Goal: Transaction & Acquisition: Purchase product/service

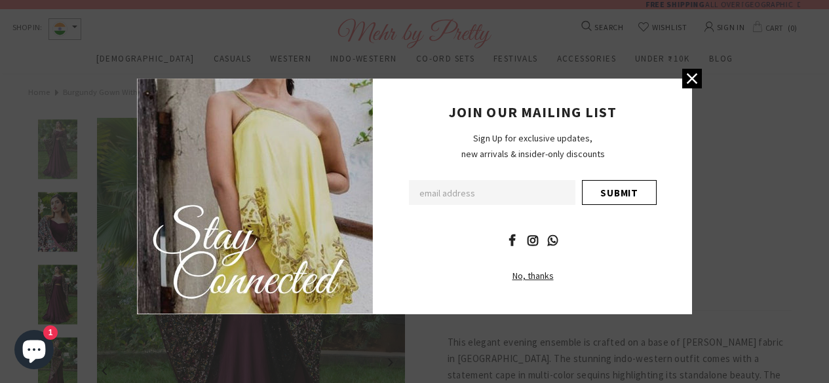
scroll to position [470, 0]
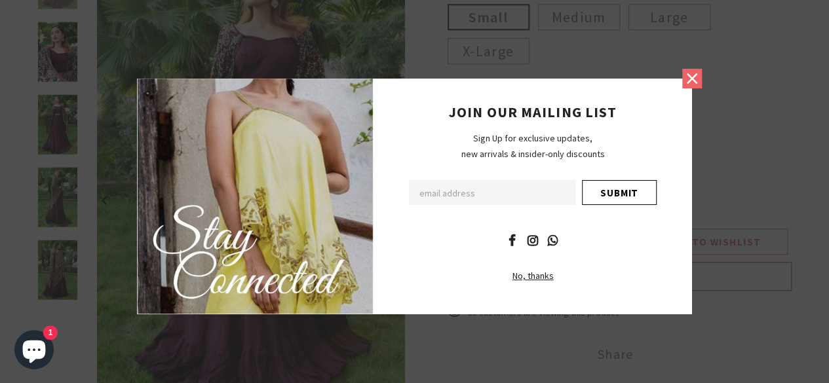
click at [684, 82] on icon at bounding box center [691, 78] width 17 height 17
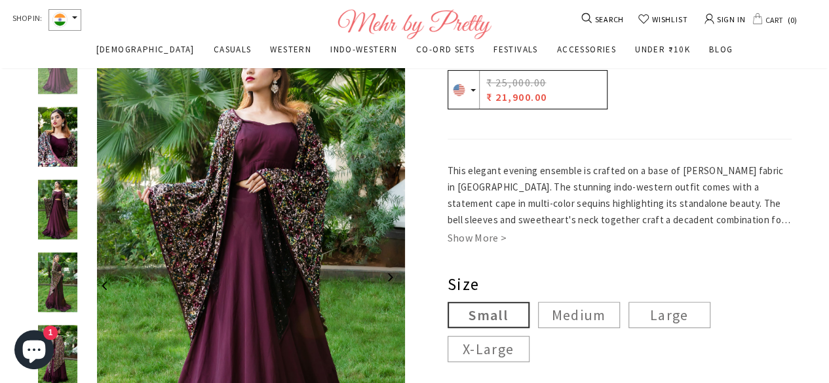
scroll to position [159, 0]
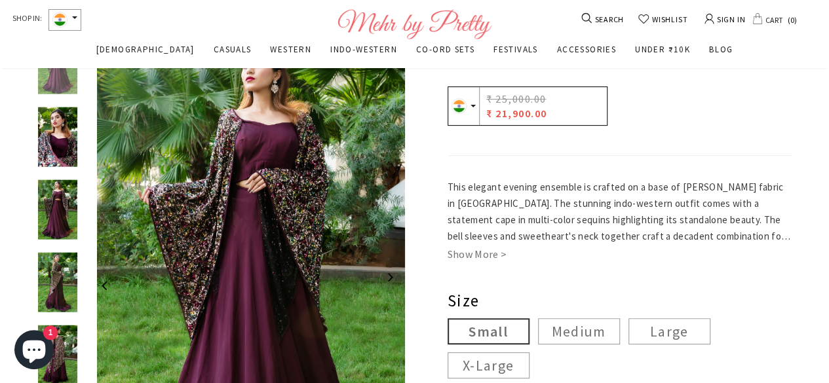
click at [75, 211] on img at bounding box center [58, 210] width 46 height 60
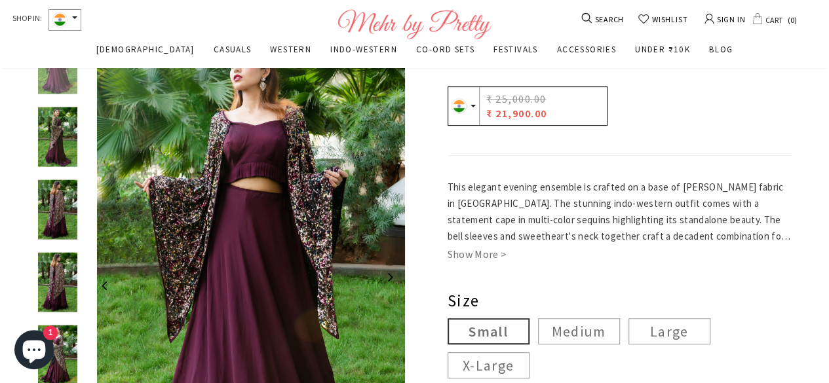
click at [62, 221] on img at bounding box center [58, 210] width 46 height 60
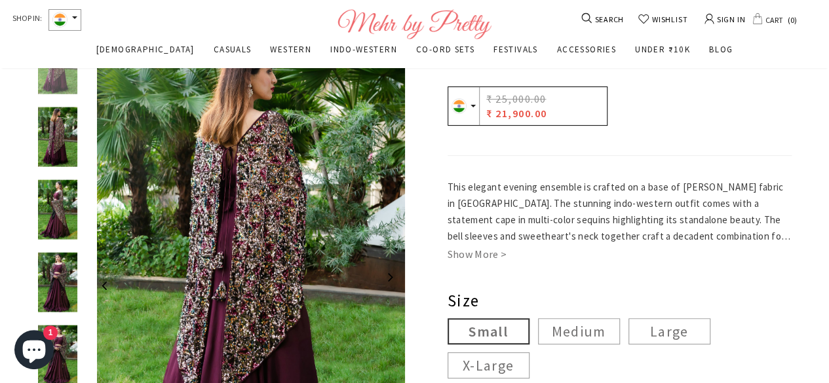
click at [62, 259] on img at bounding box center [58, 283] width 46 height 60
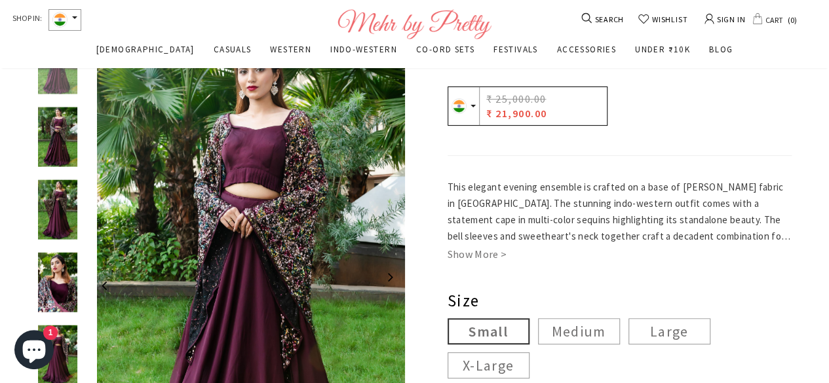
click at [65, 288] on img at bounding box center [58, 283] width 46 height 60
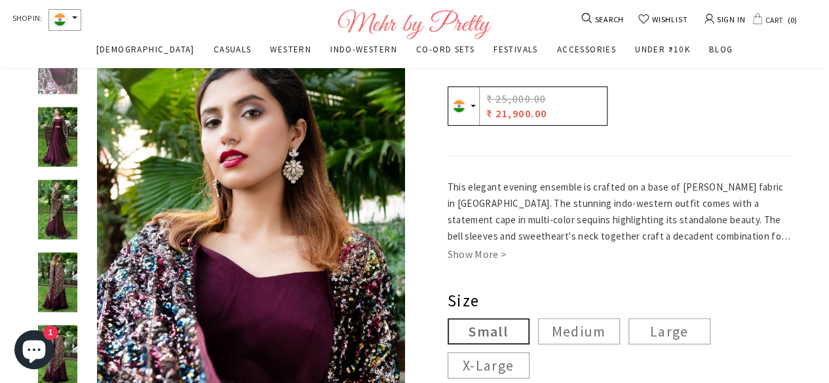
click at [69, 345] on img at bounding box center [58, 356] width 46 height 60
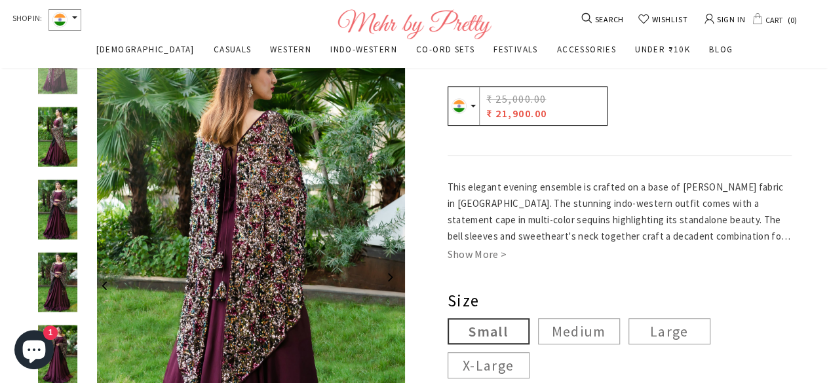
click at [63, 79] on img at bounding box center [58, 65] width 46 height 60
click at [60, 132] on img at bounding box center [58, 137] width 46 height 60
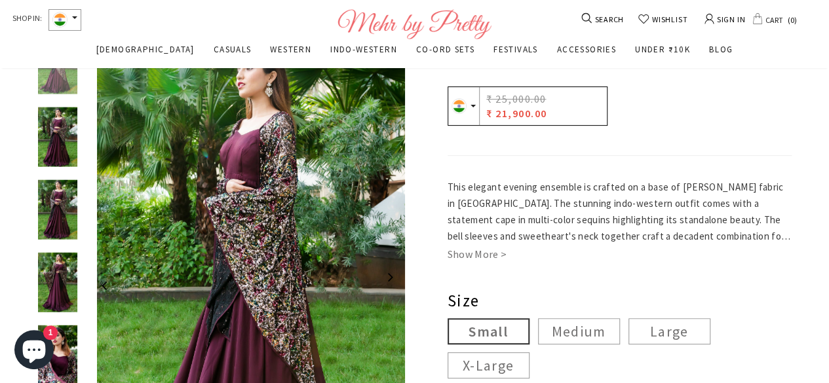
click at [69, 274] on img at bounding box center [58, 283] width 46 height 60
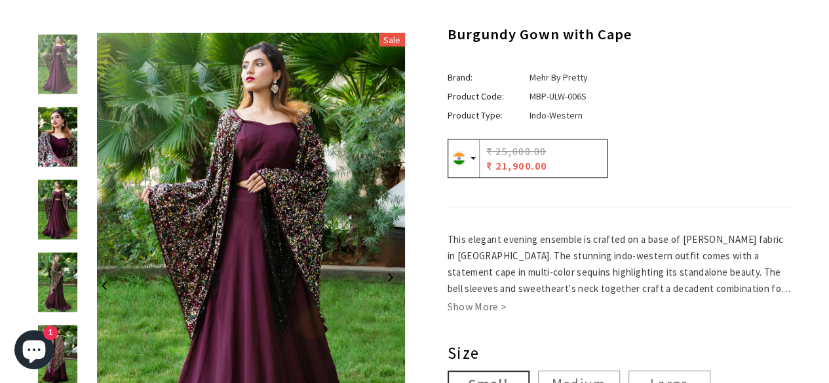
scroll to position [0, 0]
